Goal: Register for event/course

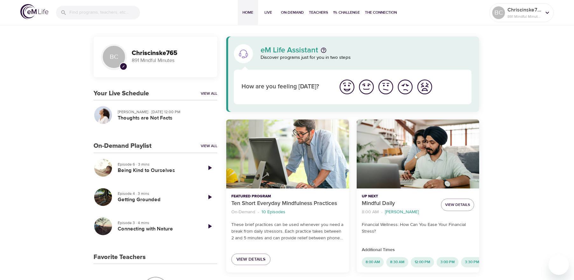
click at [381, 86] on img "I'm feeling ok" at bounding box center [386, 87] width 18 height 18
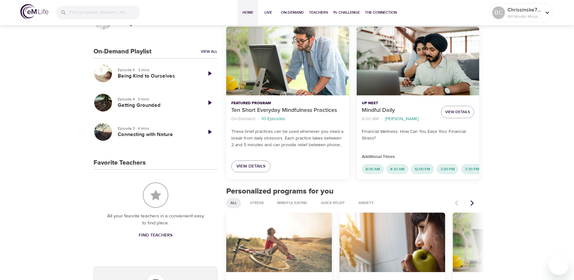
scroll to position [95, 0]
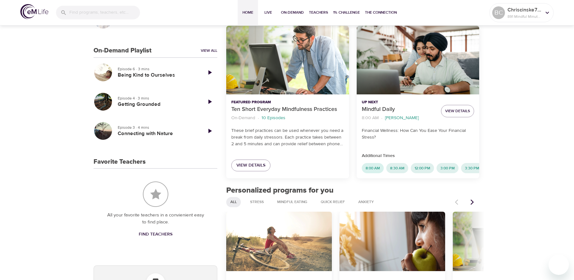
click at [371, 167] on span "8:00 AM" at bounding box center [373, 168] width 22 height 5
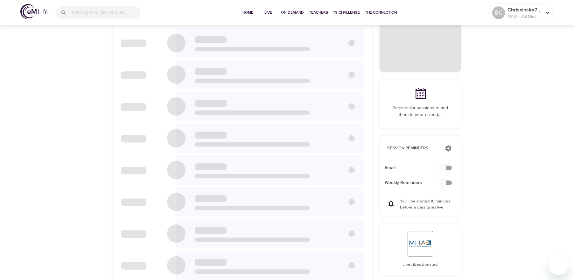
scroll to position [61, 0]
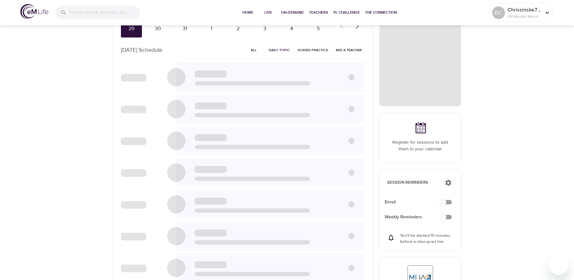
checkbox input "true"
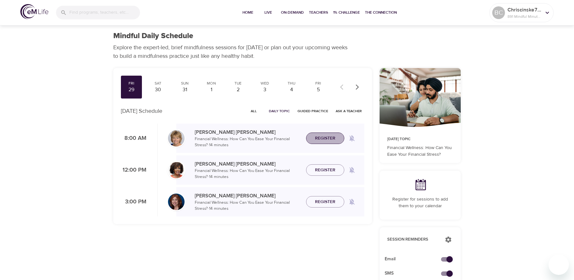
click at [326, 141] on span "Register" at bounding box center [325, 139] width 20 height 8
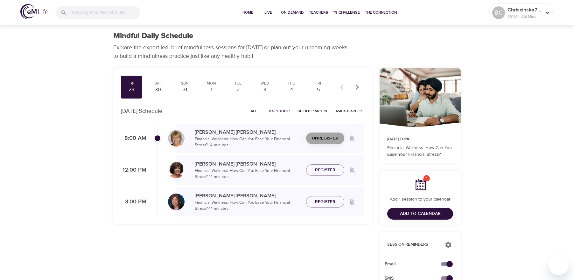
click at [325, 139] on span "Unregister" at bounding box center [325, 139] width 27 height 8
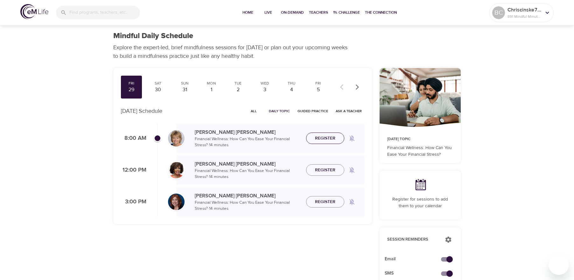
click at [323, 141] on span "Register" at bounding box center [325, 139] width 20 height 8
click at [329, 133] on span "Join Now" at bounding box center [325, 134] width 22 height 8
